Goal: Transaction & Acquisition: Purchase product/service

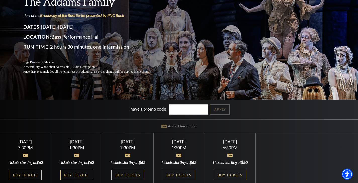
scroll to position [75, 0]
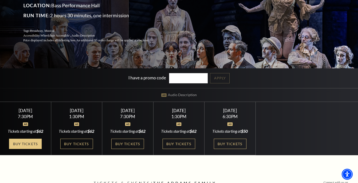
click at [25, 143] on link "Buy Tickets" at bounding box center [25, 144] width 33 height 10
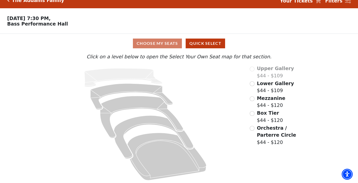
scroll to position [10, 0]
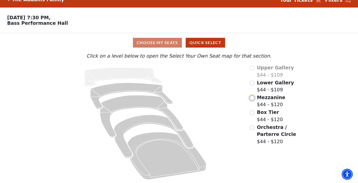
click at [252, 98] on input "Mezzanine$44 - $120\a" at bounding box center [251, 98] width 5 height 5
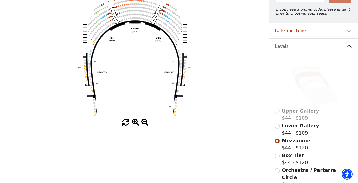
scroll to position [73, 0]
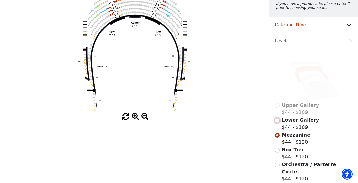
click at [277, 122] on input "Lower Gallery$44 - $109\a" at bounding box center [276, 120] width 5 height 5
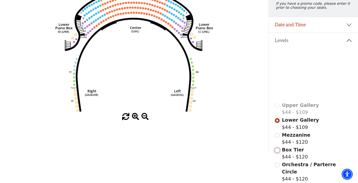
click at [277, 153] on input "Box Tier$44 - $120\a" at bounding box center [276, 150] width 5 height 5
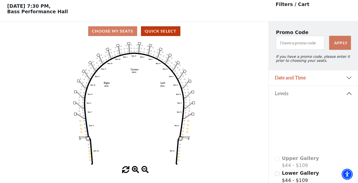
scroll to position [23, 0]
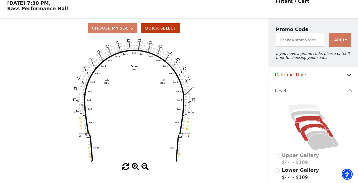
click at [303, 123] on icon at bounding box center [312, 124] width 34 height 17
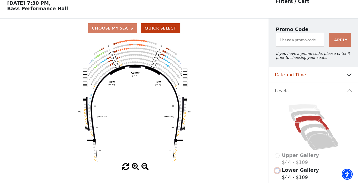
click at [277, 173] on input "Lower Gallery$44 - $109\a" at bounding box center [276, 171] width 5 height 5
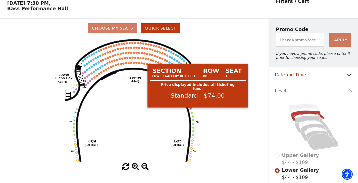
click at [191, 110] on circle at bounding box center [190, 109] width 2 height 2
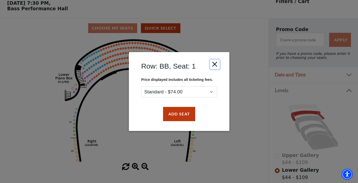
click at [215, 63] on button "Close" at bounding box center [214, 65] width 10 height 10
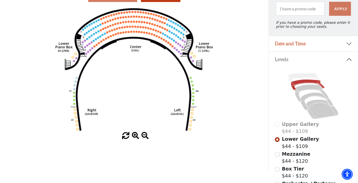
scroll to position [48, 0]
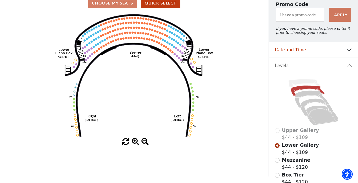
click at [126, 143] on span at bounding box center [125, 141] width 7 height 7
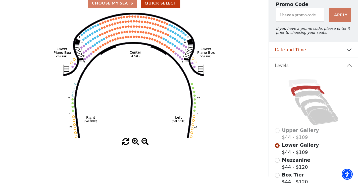
click at [126, 143] on span at bounding box center [125, 141] width 7 height 7
click at [135, 145] on span at bounding box center [135, 141] width 7 height 7
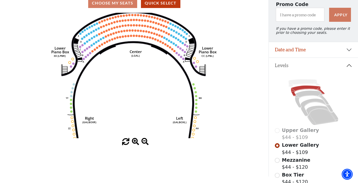
click at [137, 145] on span at bounding box center [135, 141] width 7 height 7
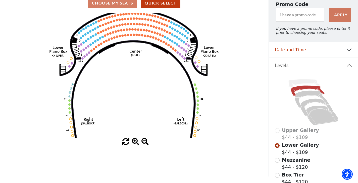
click at [138, 145] on span at bounding box center [135, 141] width 7 height 7
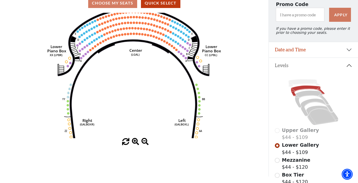
click at [138, 145] on span at bounding box center [135, 141] width 7 height 7
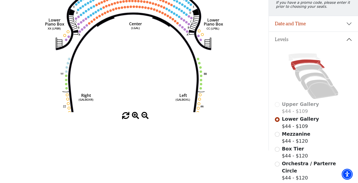
scroll to position [0, 0]
